Goal: Task Accomplishment & Management: Use online tool/utility

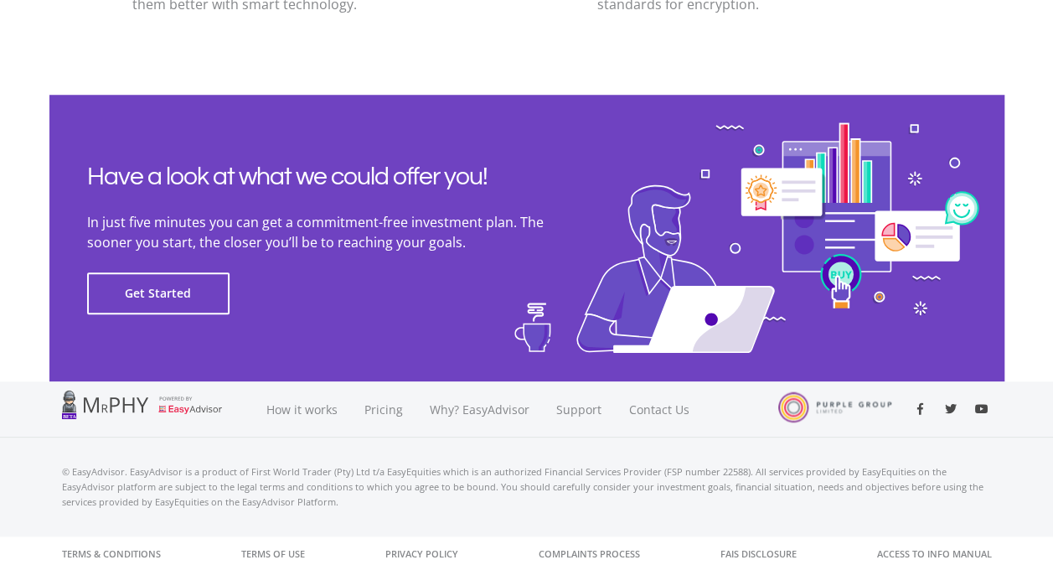
scroll to position [3842, 0]
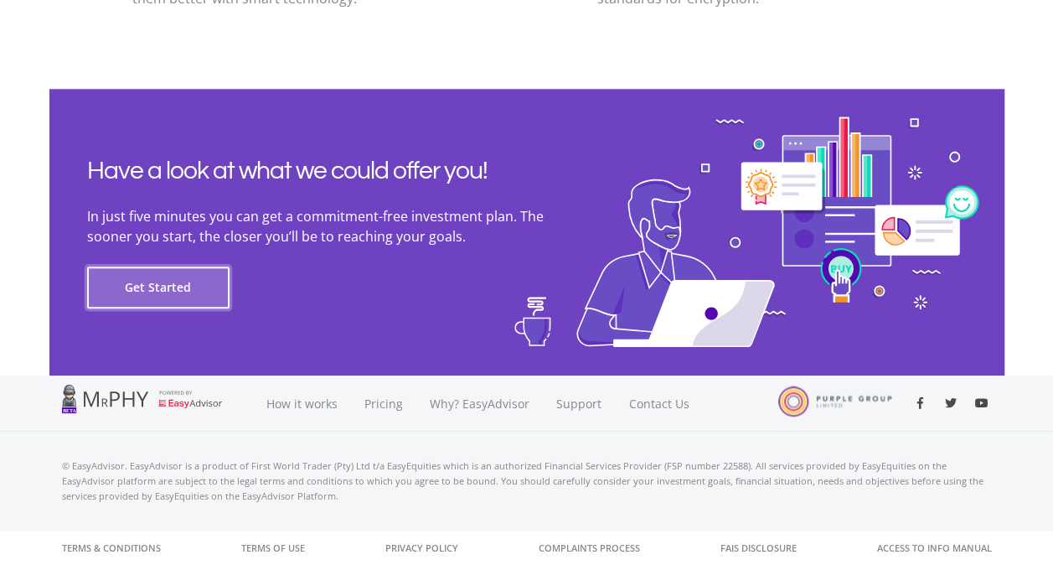
click at [188, 288] on button "Get Started" at bounding box center [158, 287] width 142 height 42
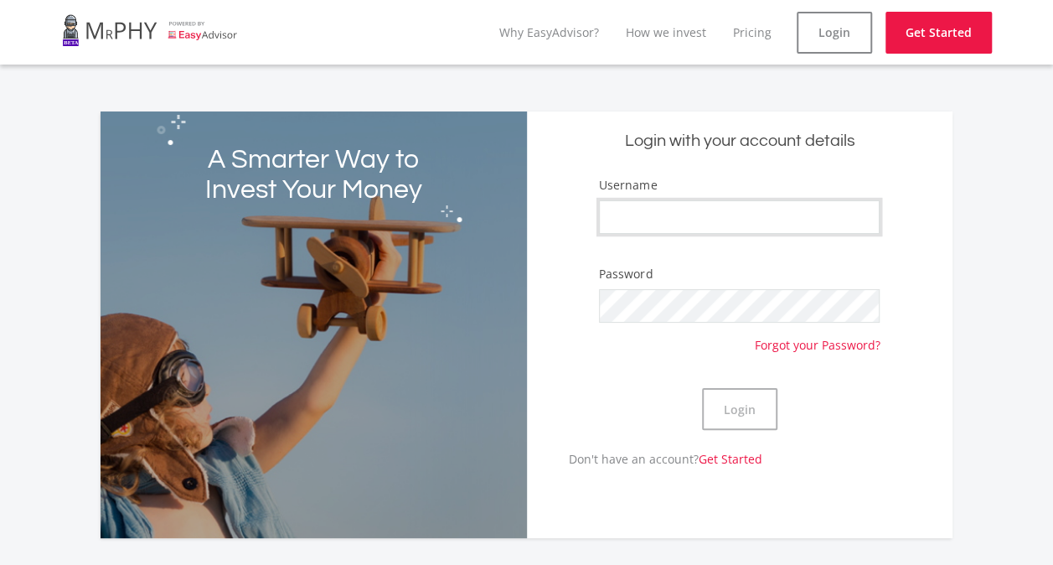
click at [747, 215] on input "Username" at bounding box center [739, 217] width 281 height 34
type input "dgoolab"
click at [702, 388] on button "Login" at bounding box center [739, 409] width 75 height 42
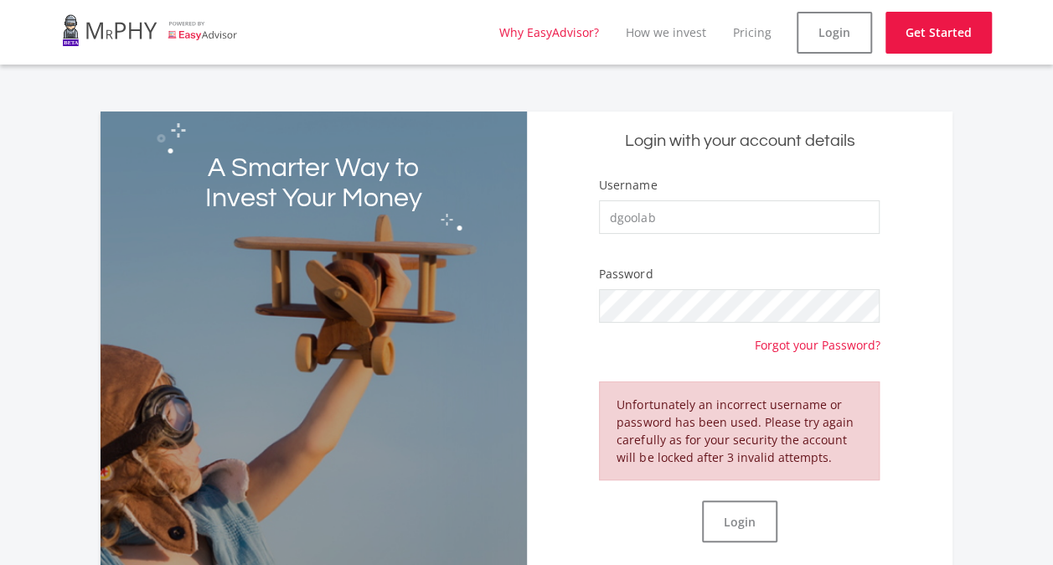
click at [571, 30] on link "Why EasyAdvisor?" at bounding box center [549, 32] width 100 height 16
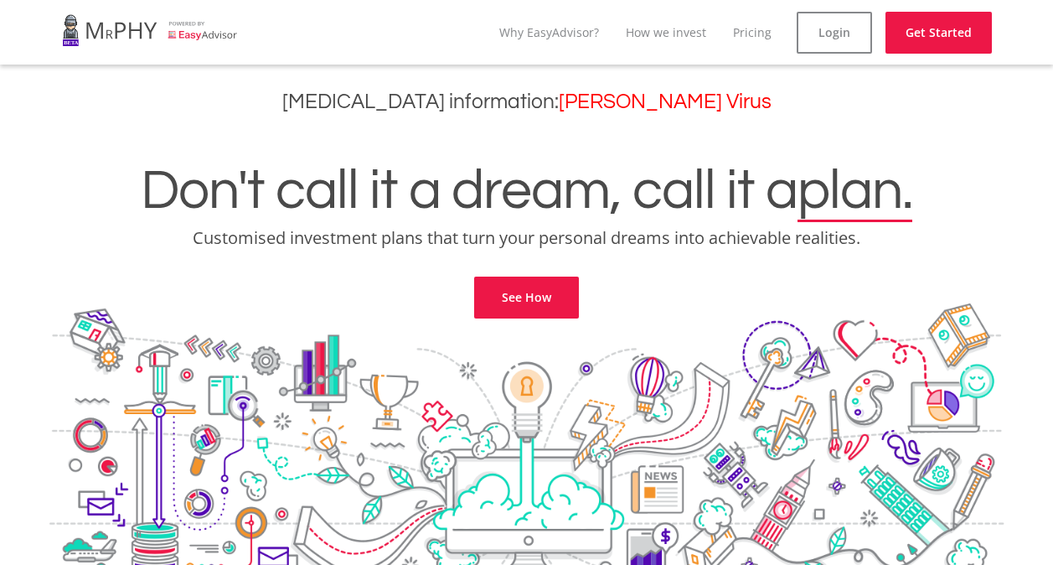
scroll to position [3543, 0]
